Goal: Check status

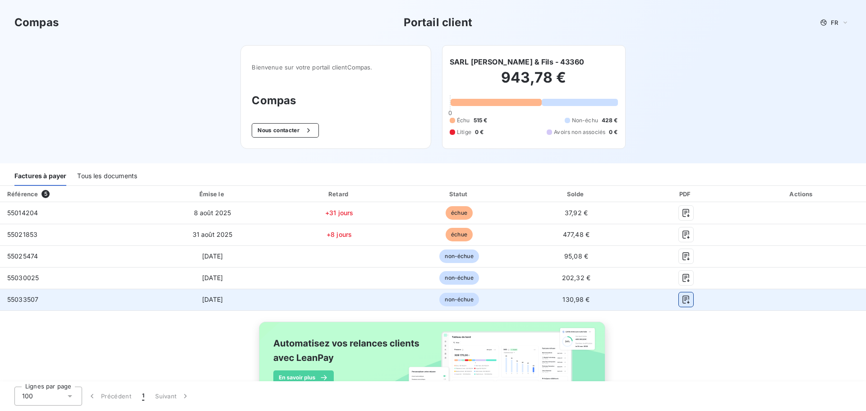
click at [684, 304] on button "button" at bounding box center [686, 299] width 14 height 14
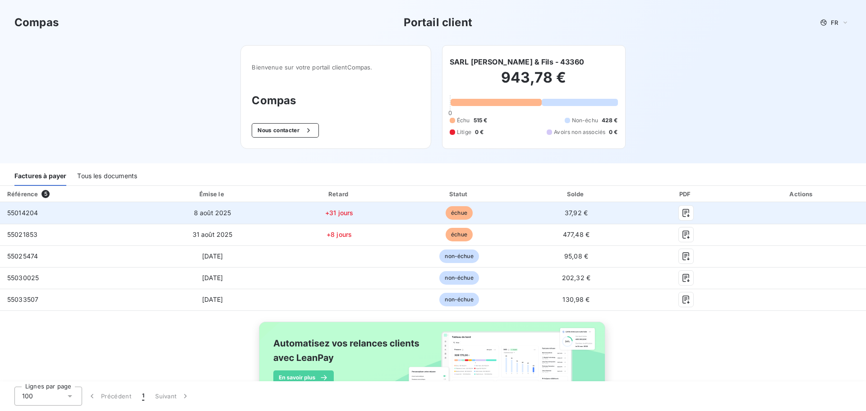
click at [687, 213] on div at bounding box center [685, 213] width 89 height 14
click at [683, 213] on icon "button" at bounding box center [686, 213] width 7 height 8
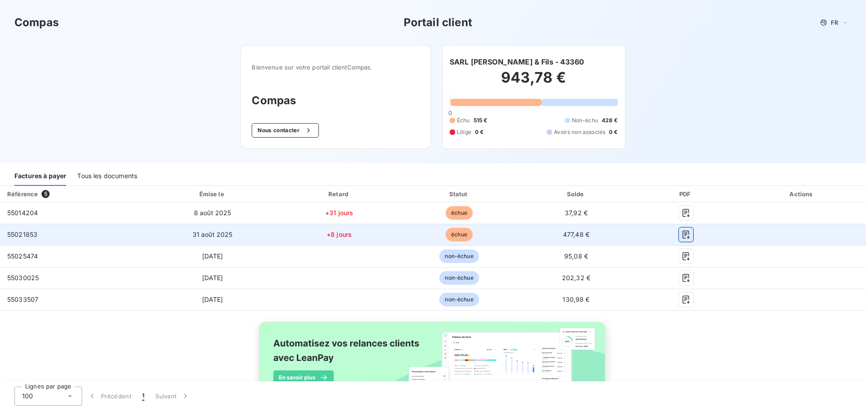
click at [683, 237] on icon "button" at bounding box center [686, 235] width 7 height 8
